Goal: Find specific page/section: Find specific page/section

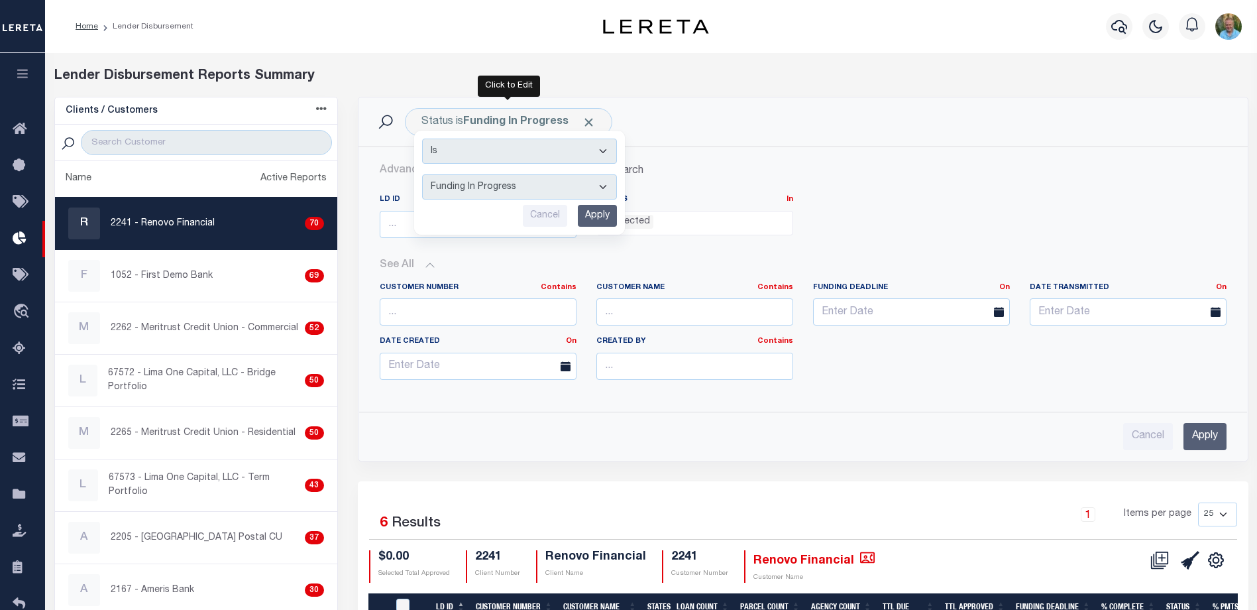
select select "FIP"
select select
click at [24, 78] on icon "button" at bounding box center [22, 74] width 15 height 12
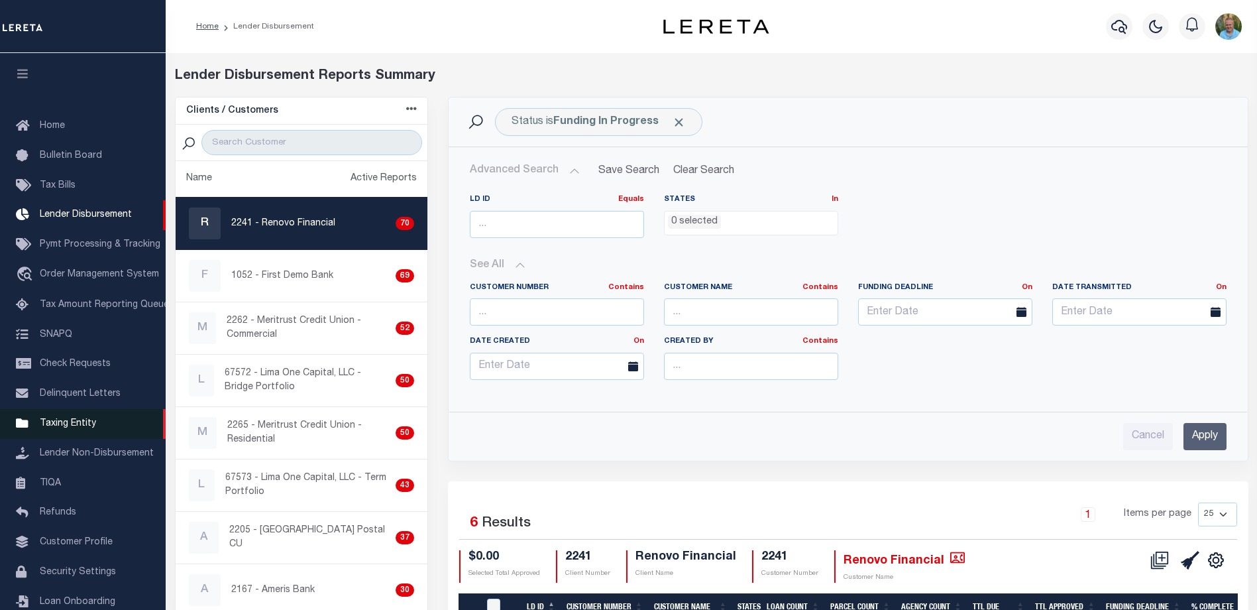
click at [76, 428] on span "Taxing Entity" at bounding box center [68, 423] width 56 height 9
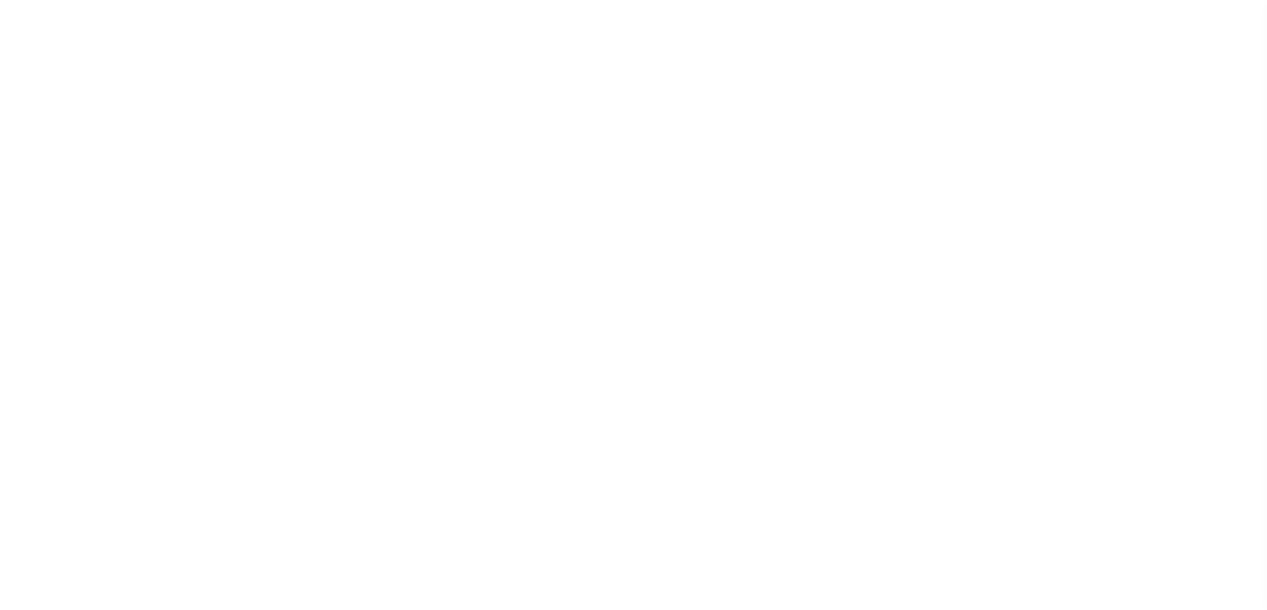
scroll to position [36, 0]
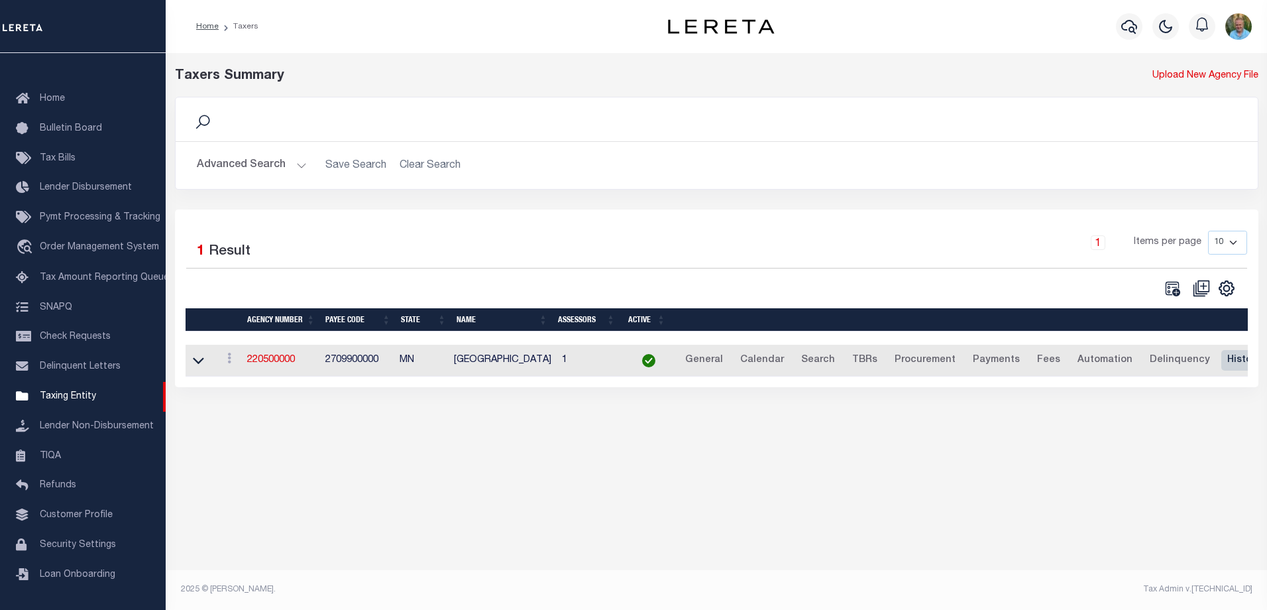
click at [1221, 362] on link "History" at bounding box center [1243, 360] width 45 height 21
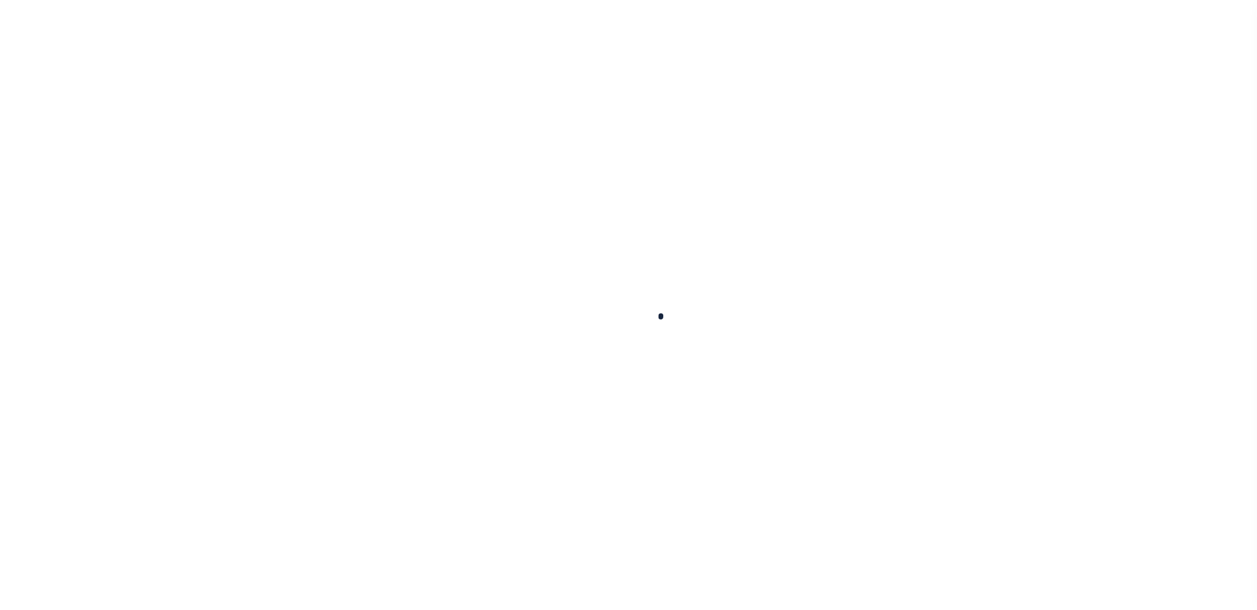
select select
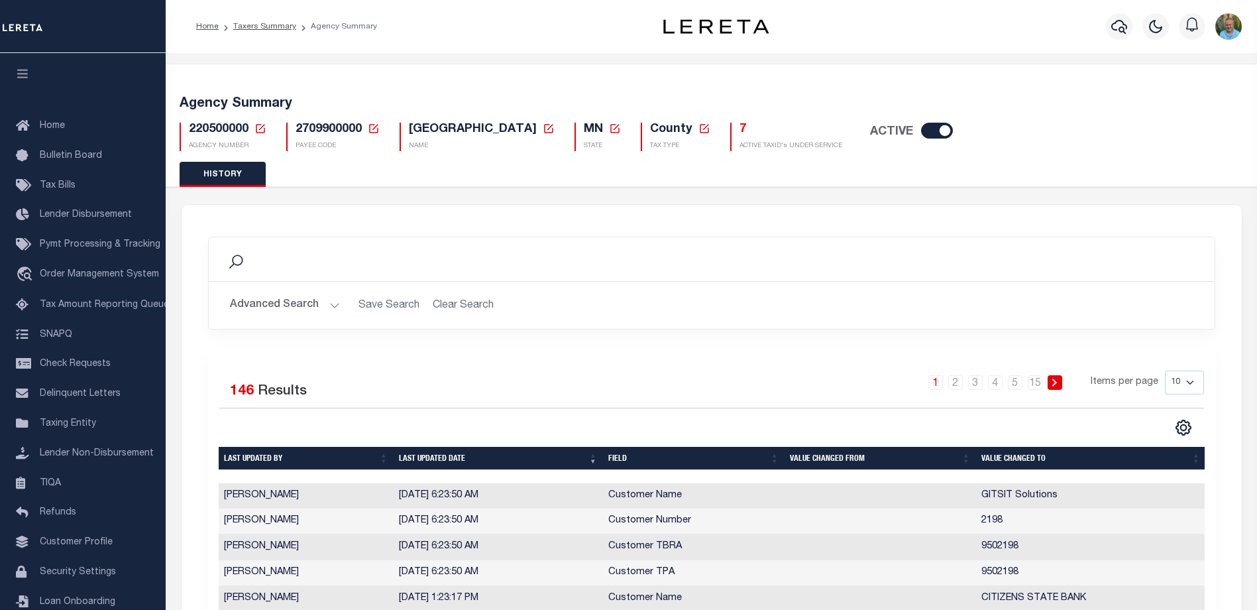
scroll to position [199, 0]
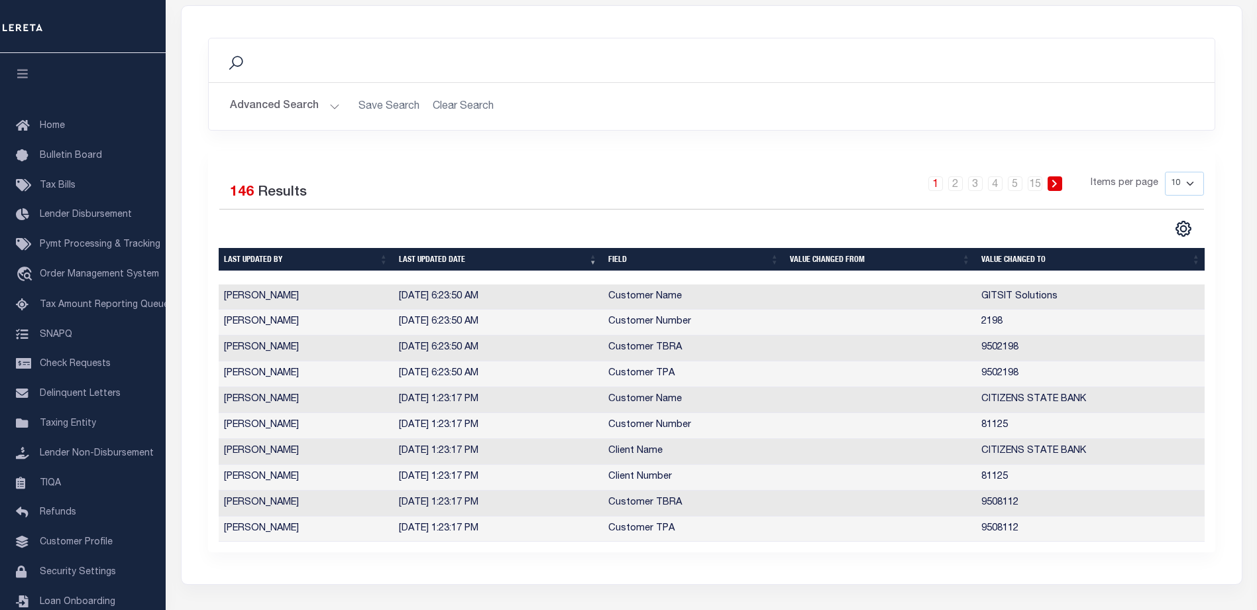
click at [1193, 183] on select "10 25 50 100" at bounding box center [1184, 184] width 39 height 24
select select "100"
click at [1165, 172] on select "10 25 50 100" at bounding box center [1184, 184] width 39 height 24
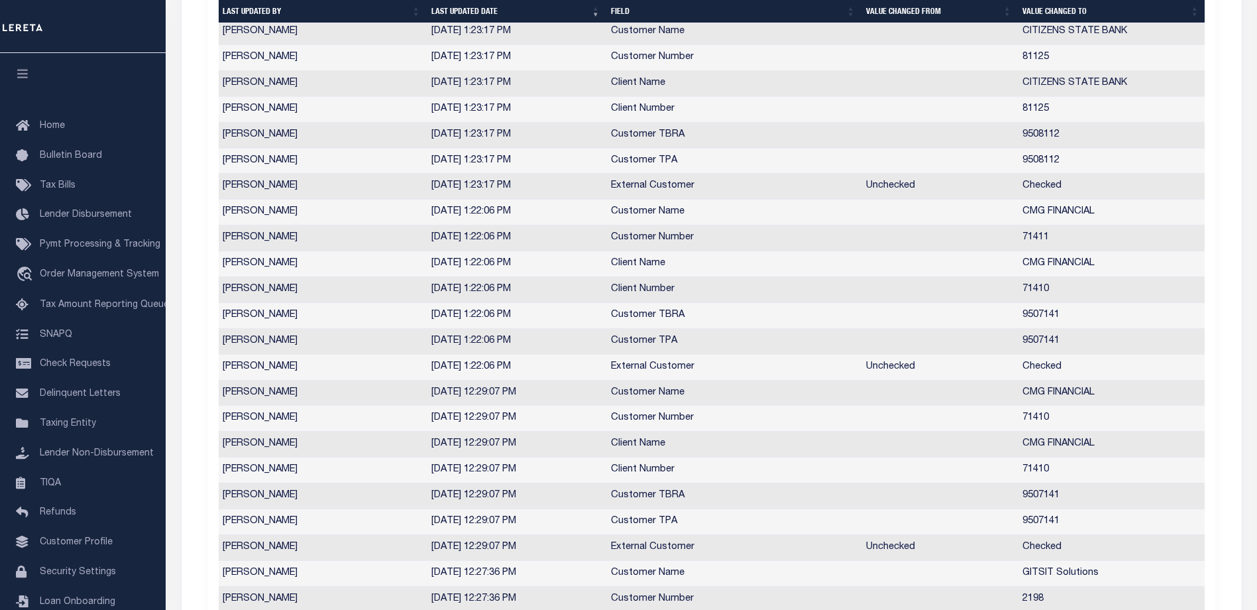
scroll to position [752, 0]
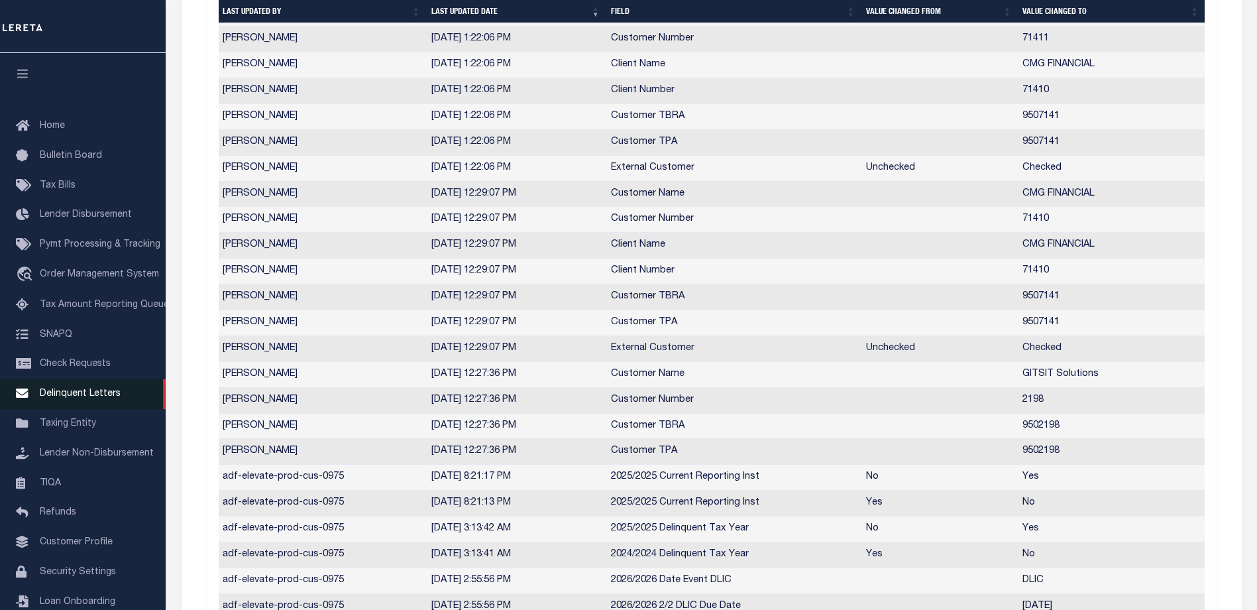
click at [81, 398] on span "Delinquent Letters" at bounding box center [80, 393] width 81 height 9
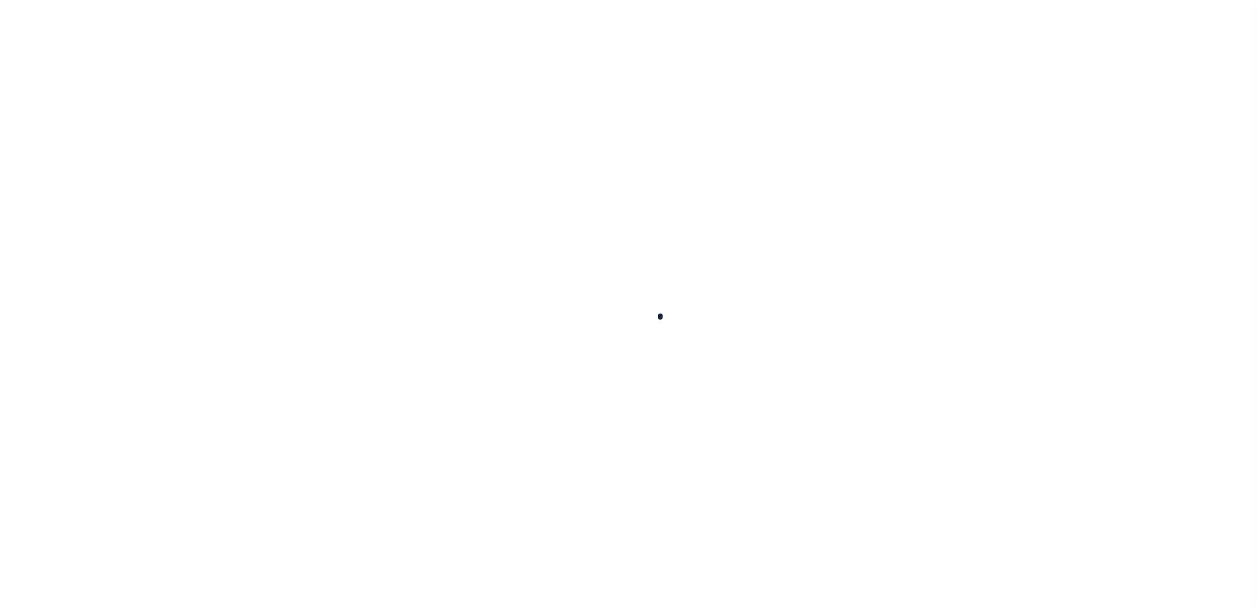
scroll to position [36, 0]
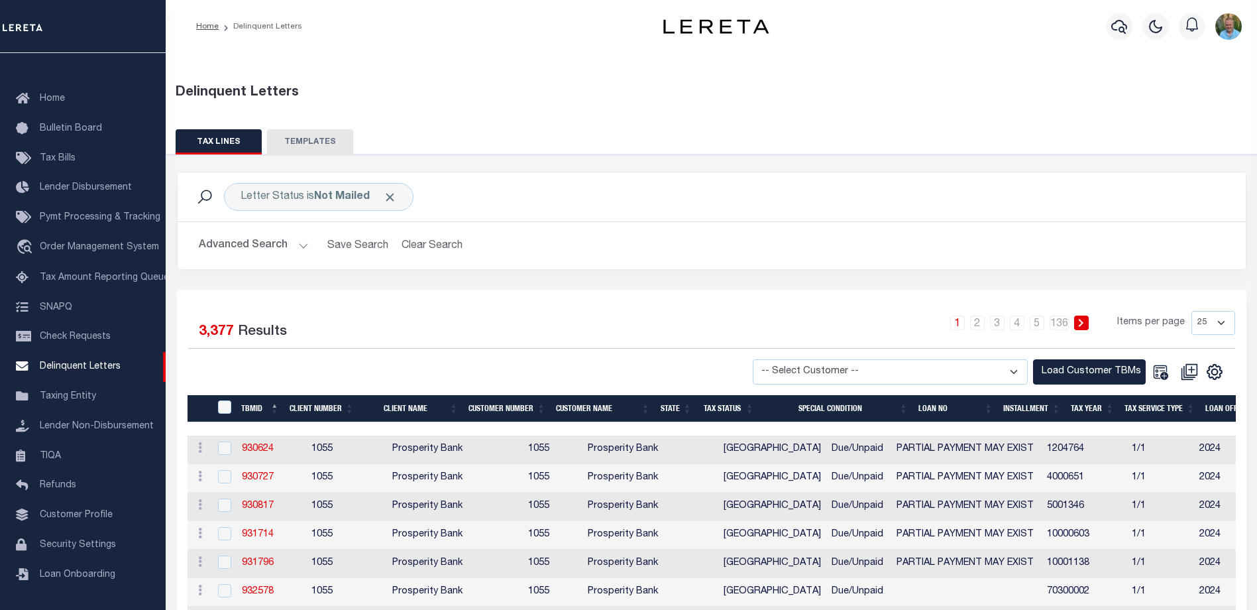
click at [1020, 374] on select "-- Select Customer -- Accumatch - Refunds All In Credit Union Amarillo National…" at bounding box center [890, 372] width 275 height 26
click at [581, 134] on div "TAX LINES TEMPLATES" at bounding box center [712, 141] width 1072 height 25
